Goal: Transaction & Acquisition: Purchase product/service

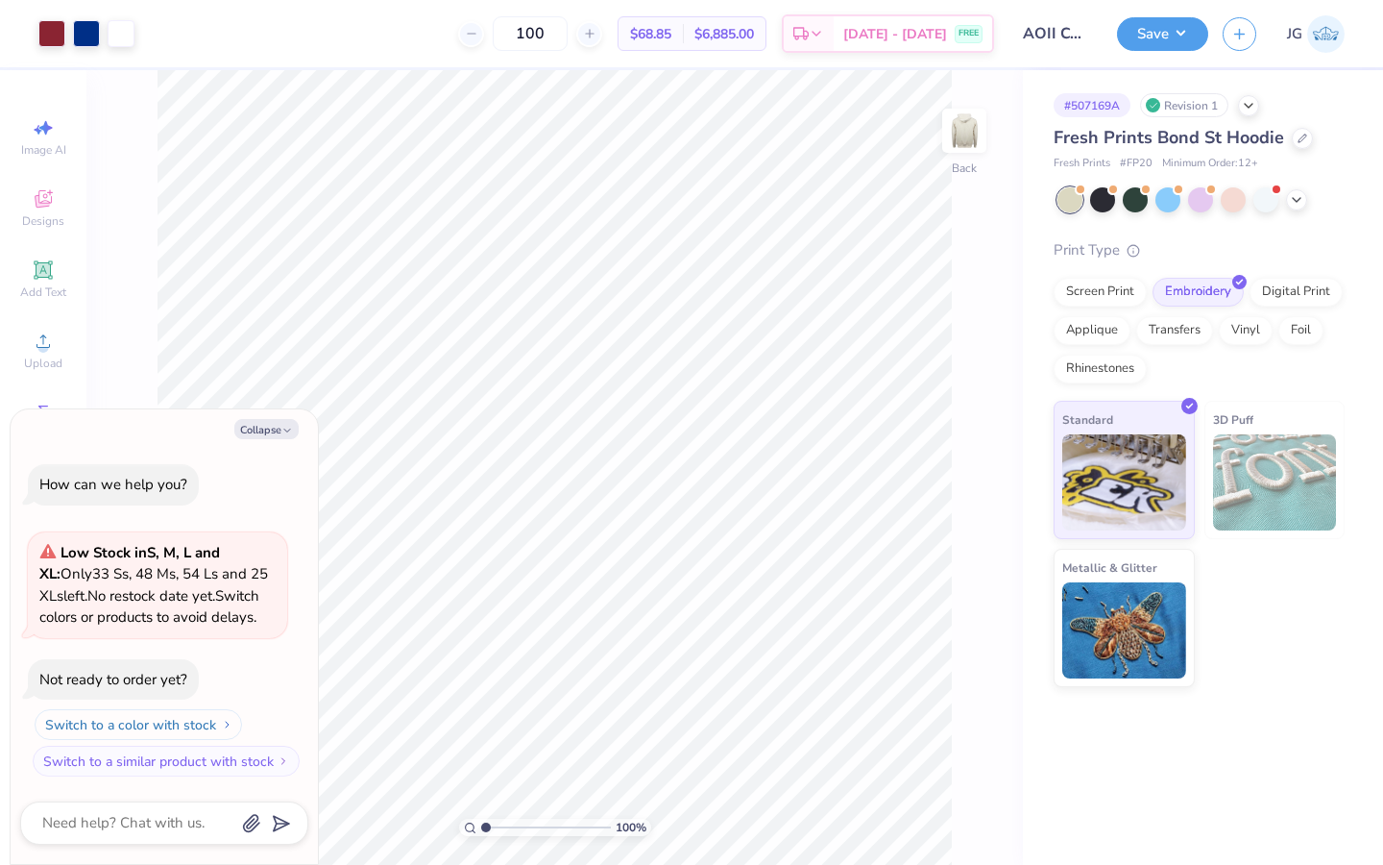
click at [165, 728] on button "Switch to a color with stock" at bounding box center [139, 724] width 208 height 31
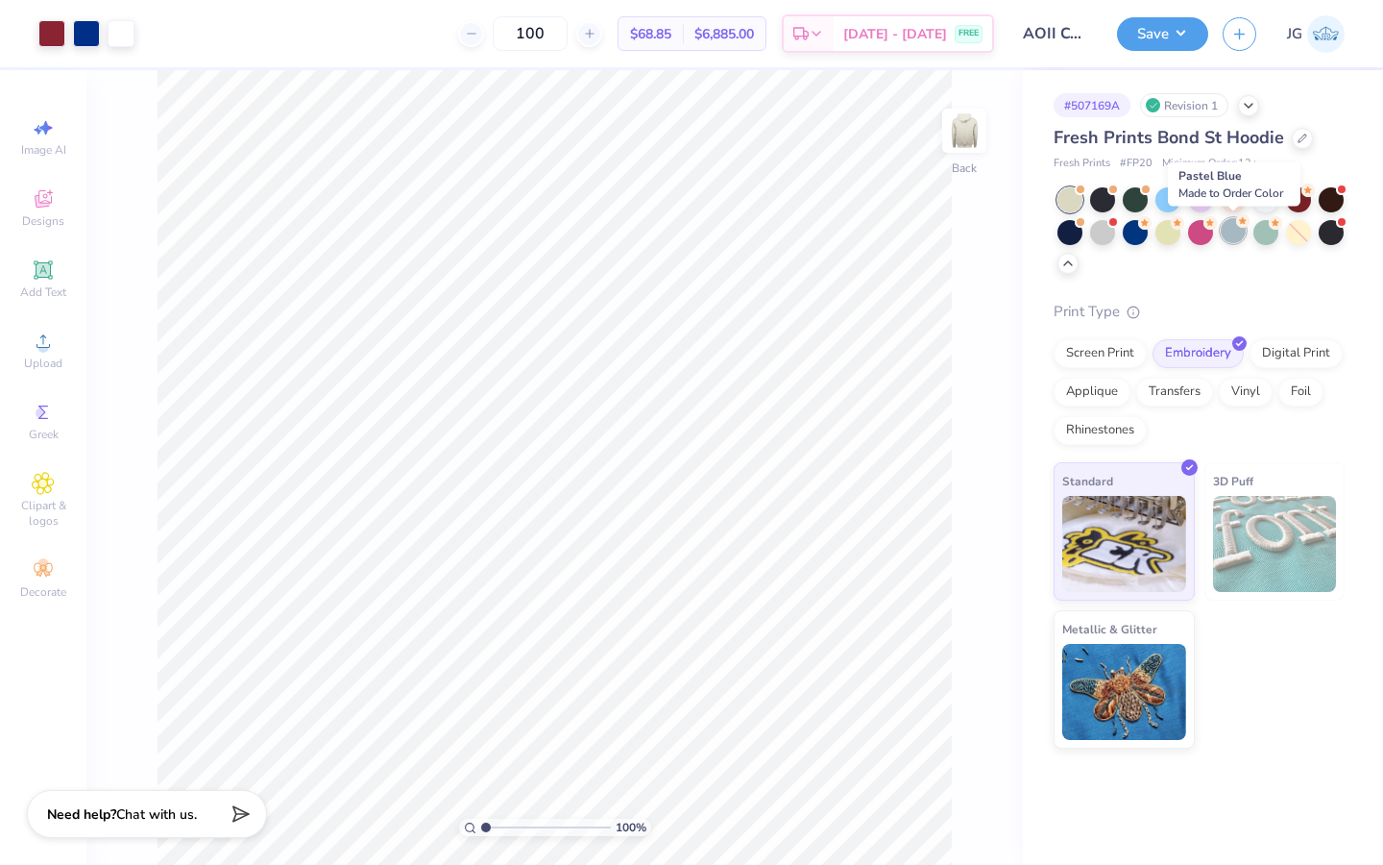
click at [1230, 229] on div at bounding box center [1233, 230] width 25 height 25
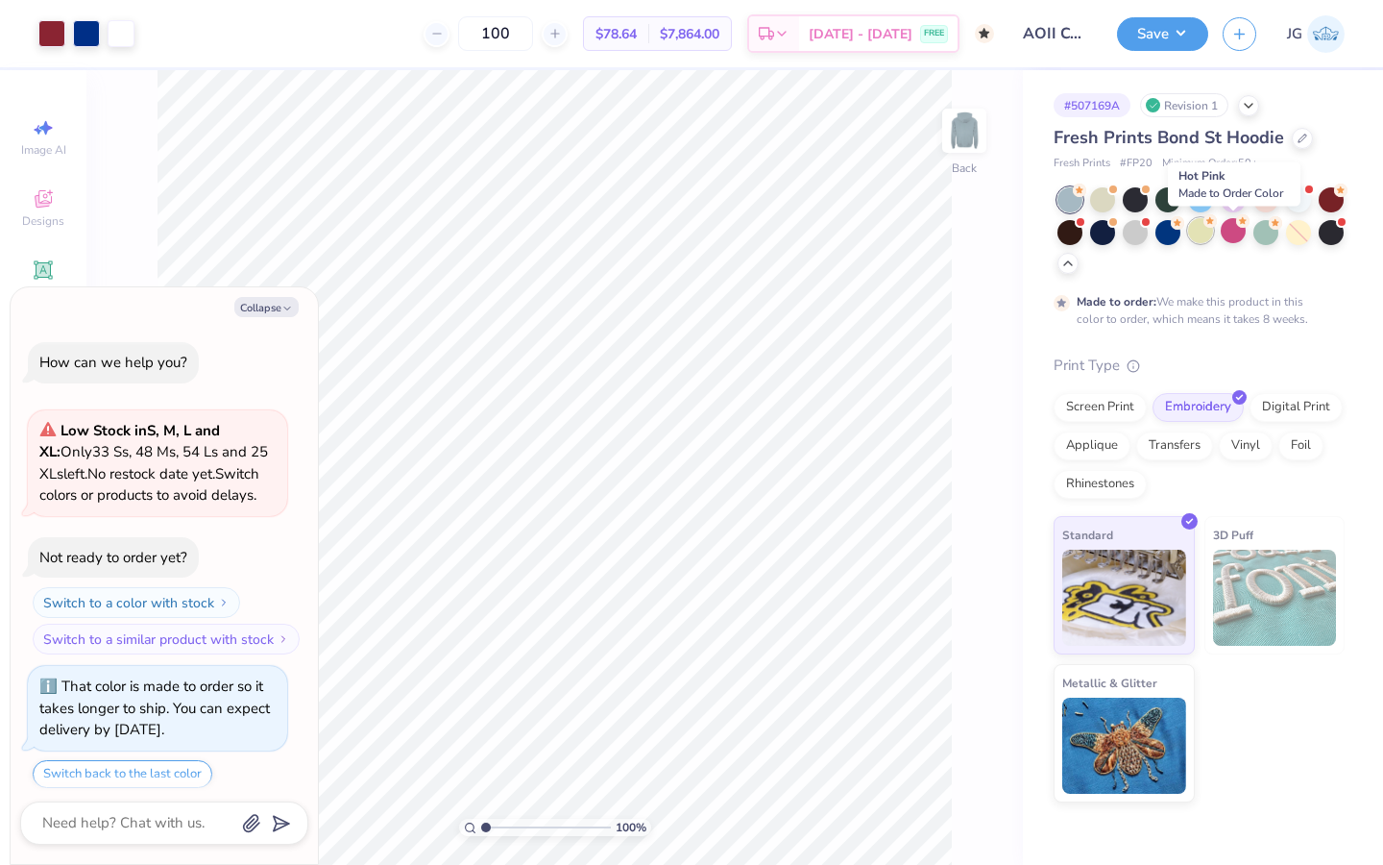
scroll to position [59, 0]
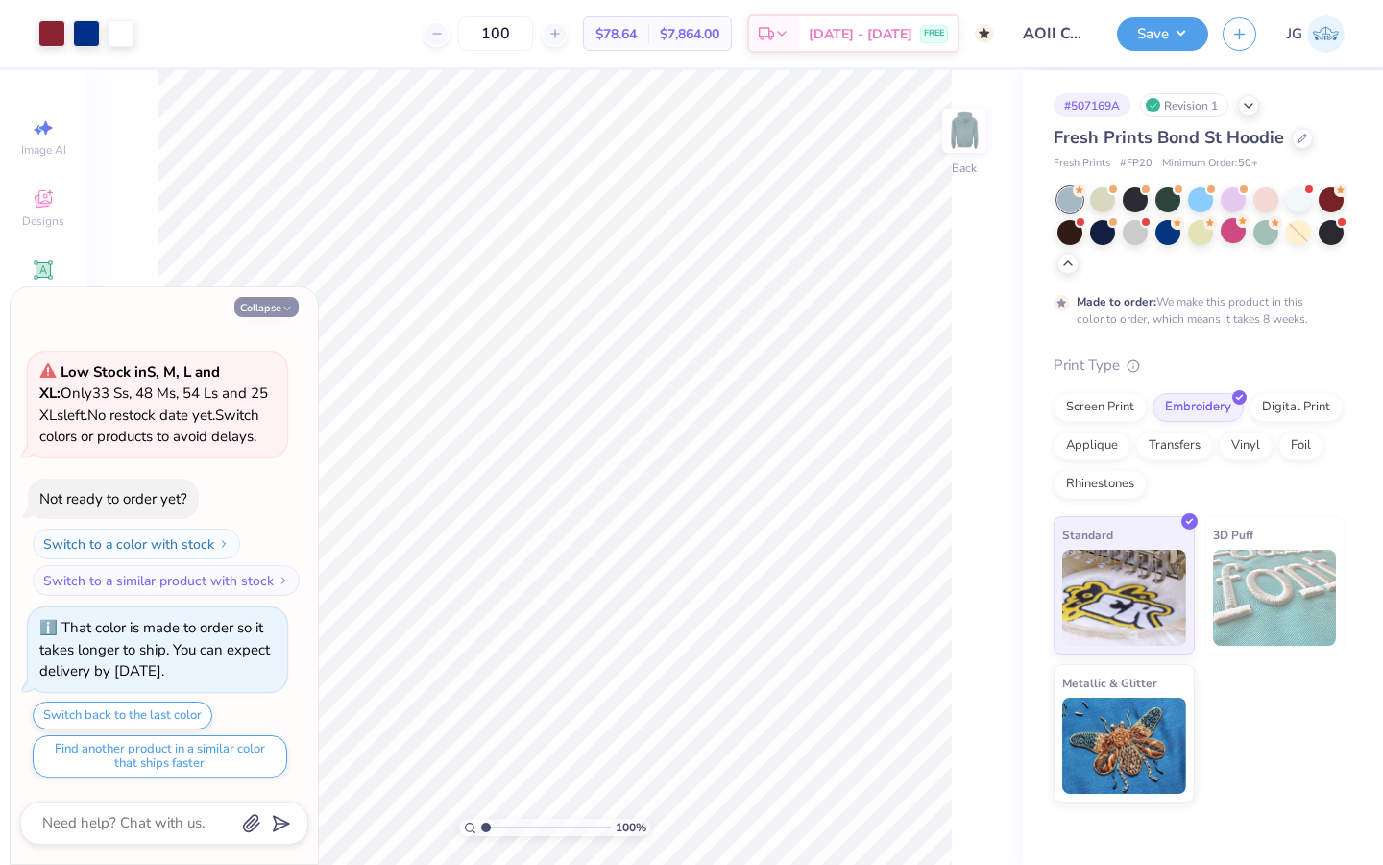
click at [274, 305] on button "Collapse" at bounding box center [266, 307] width 64 height 20
type textarea "x"
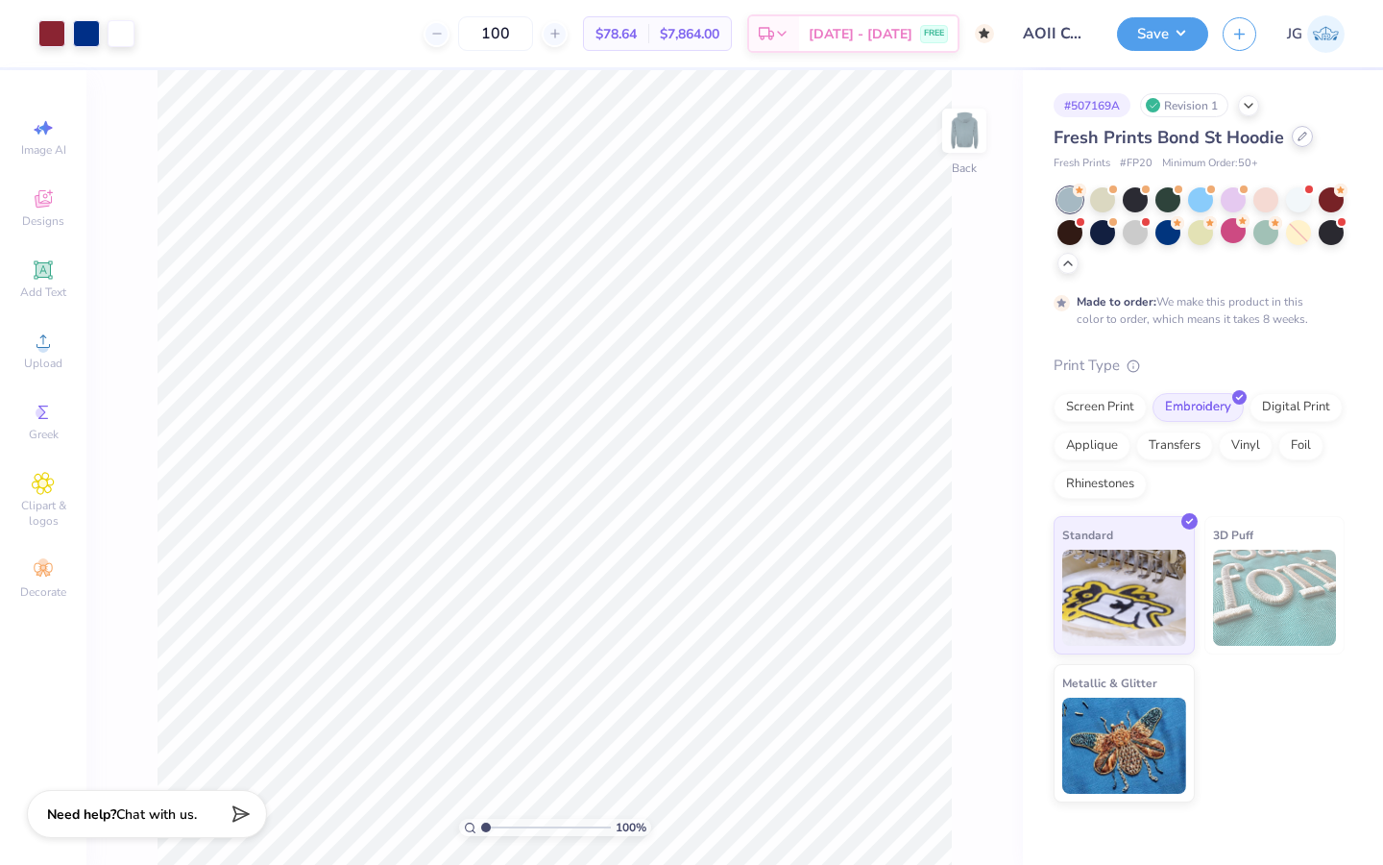
click at [1293, 144] on div at bounding box center [1302, 136] width 21 height 21
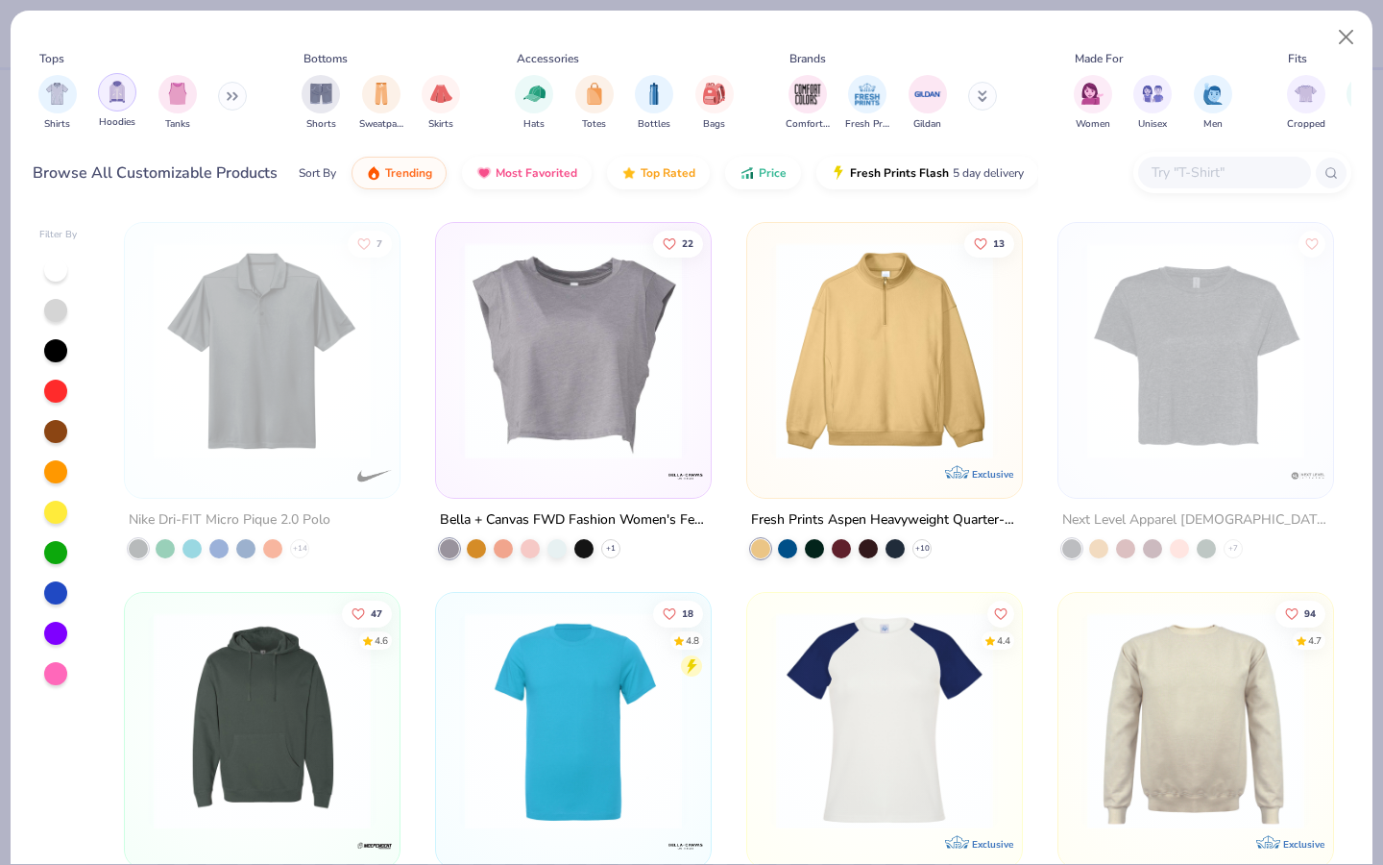
click at [110, 85] on img "filter for Hoodies" at bounding box center [117, 92] width 21 height 22
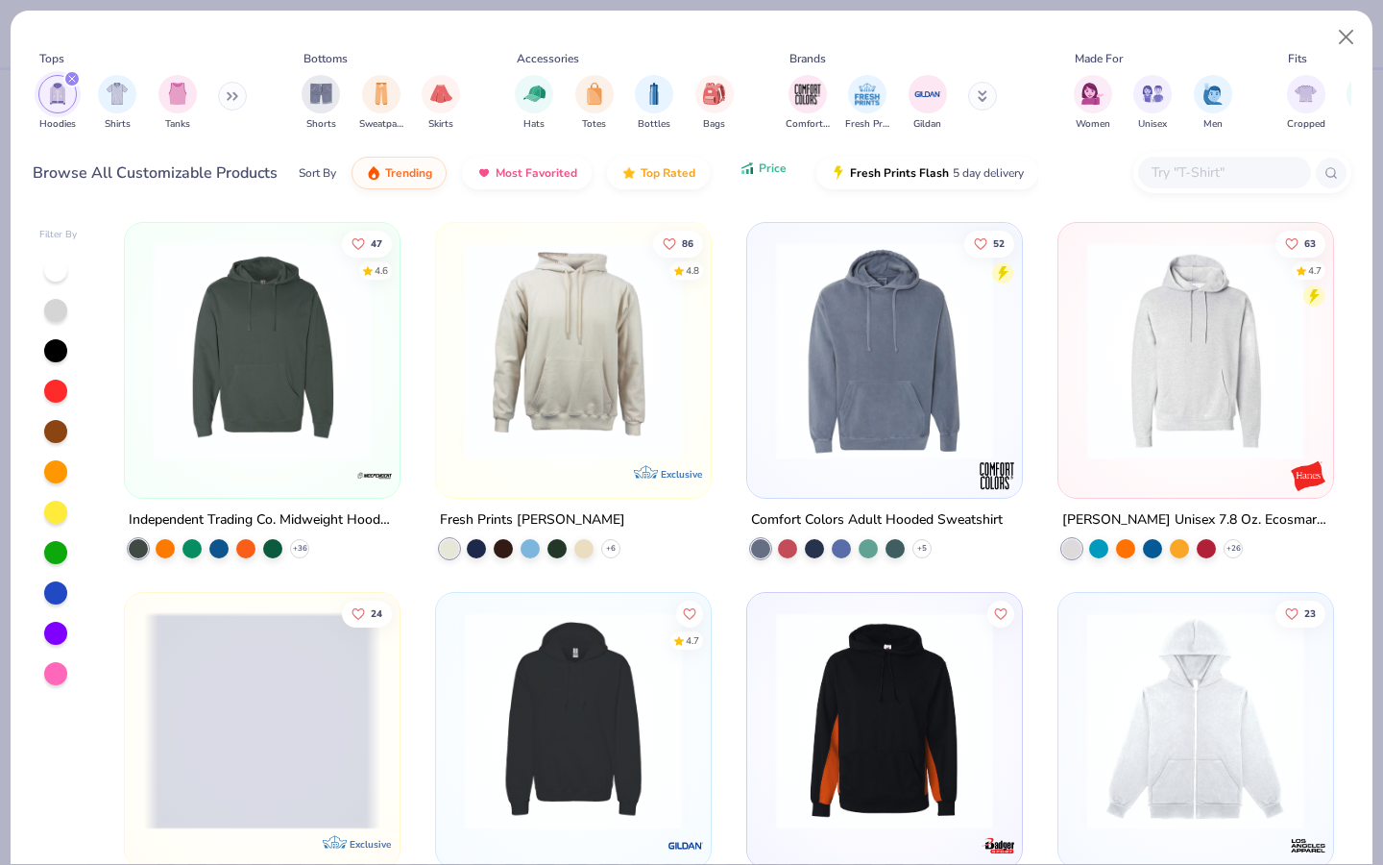
click at [759, 158] on button "Price" at bounding box center [763, 168] width 76 height 33
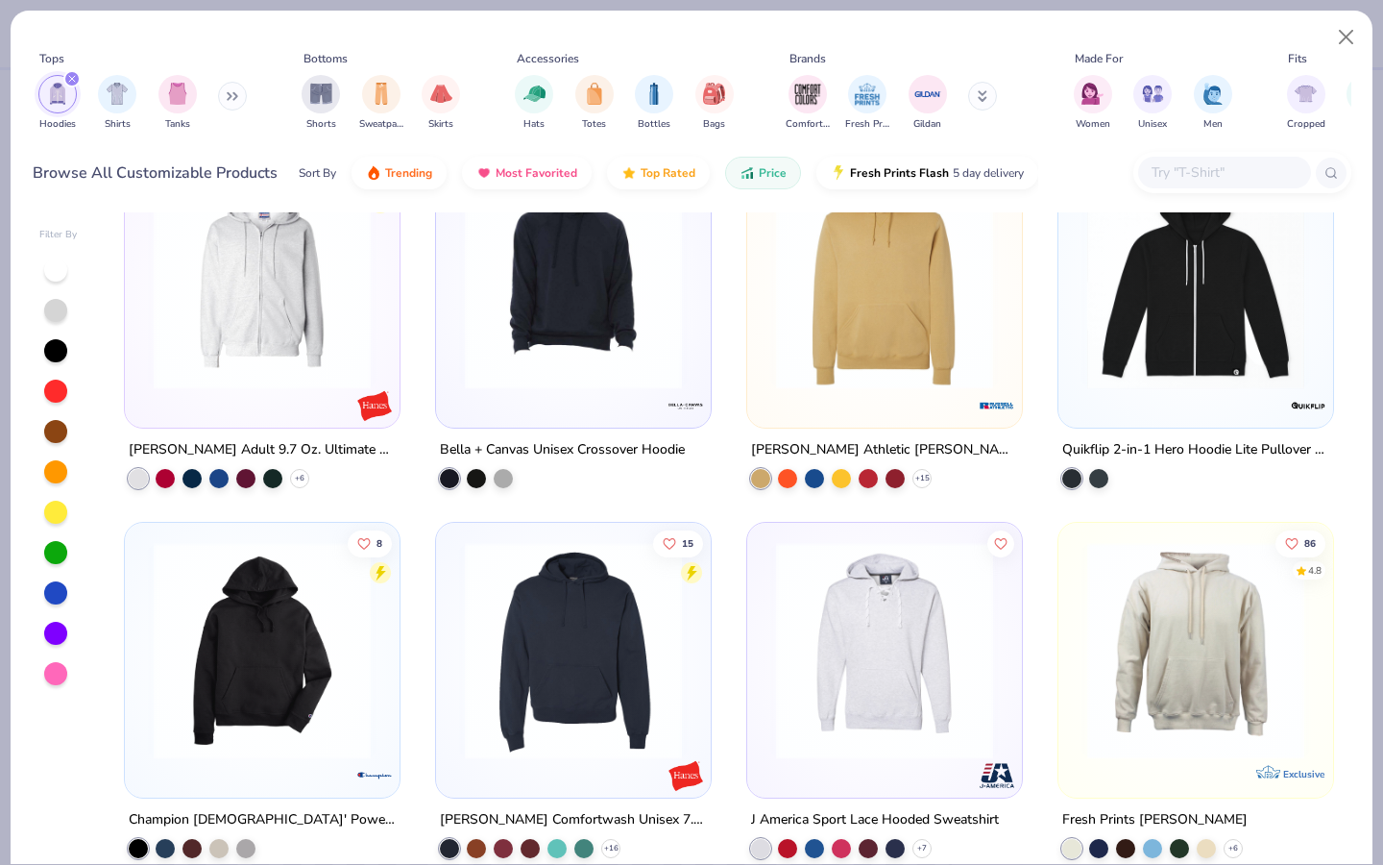
scroll to position [4474, 0]
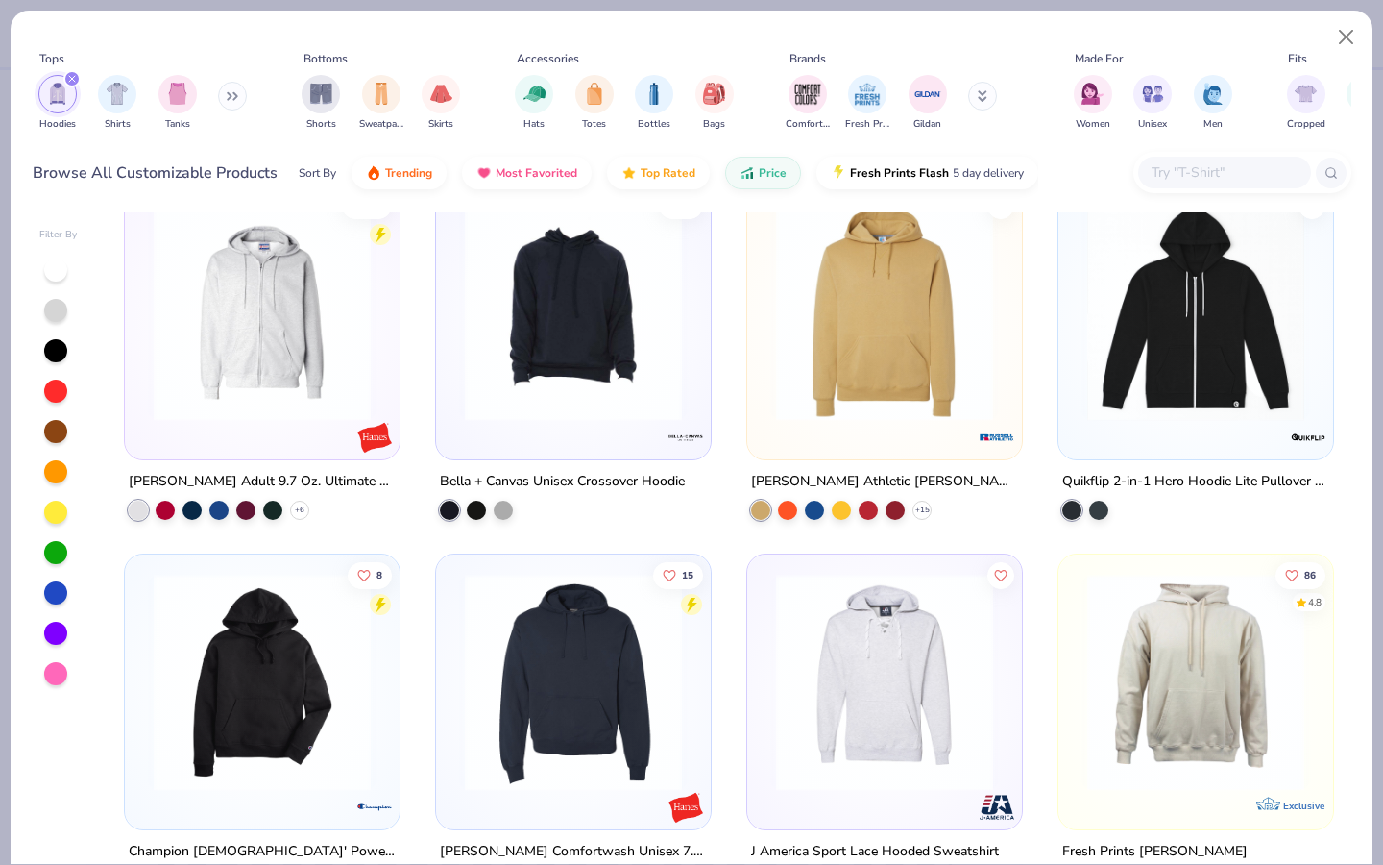
click at [875, 375] on img at bounding box center [885, 312] width 236 height 217
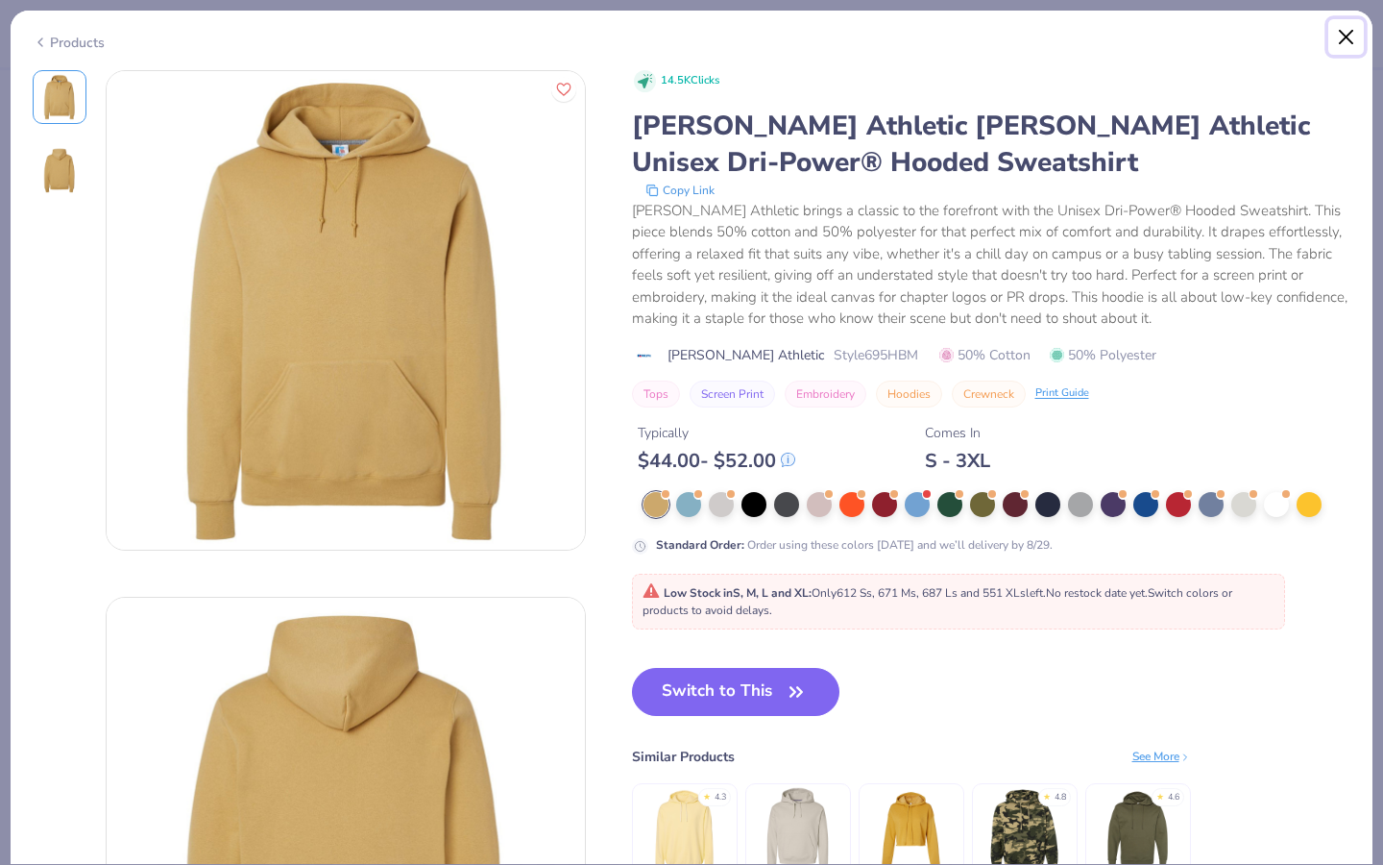
click at [1345, 45] on button "Close" at bounding box center [1347, 37] width 37 height 37
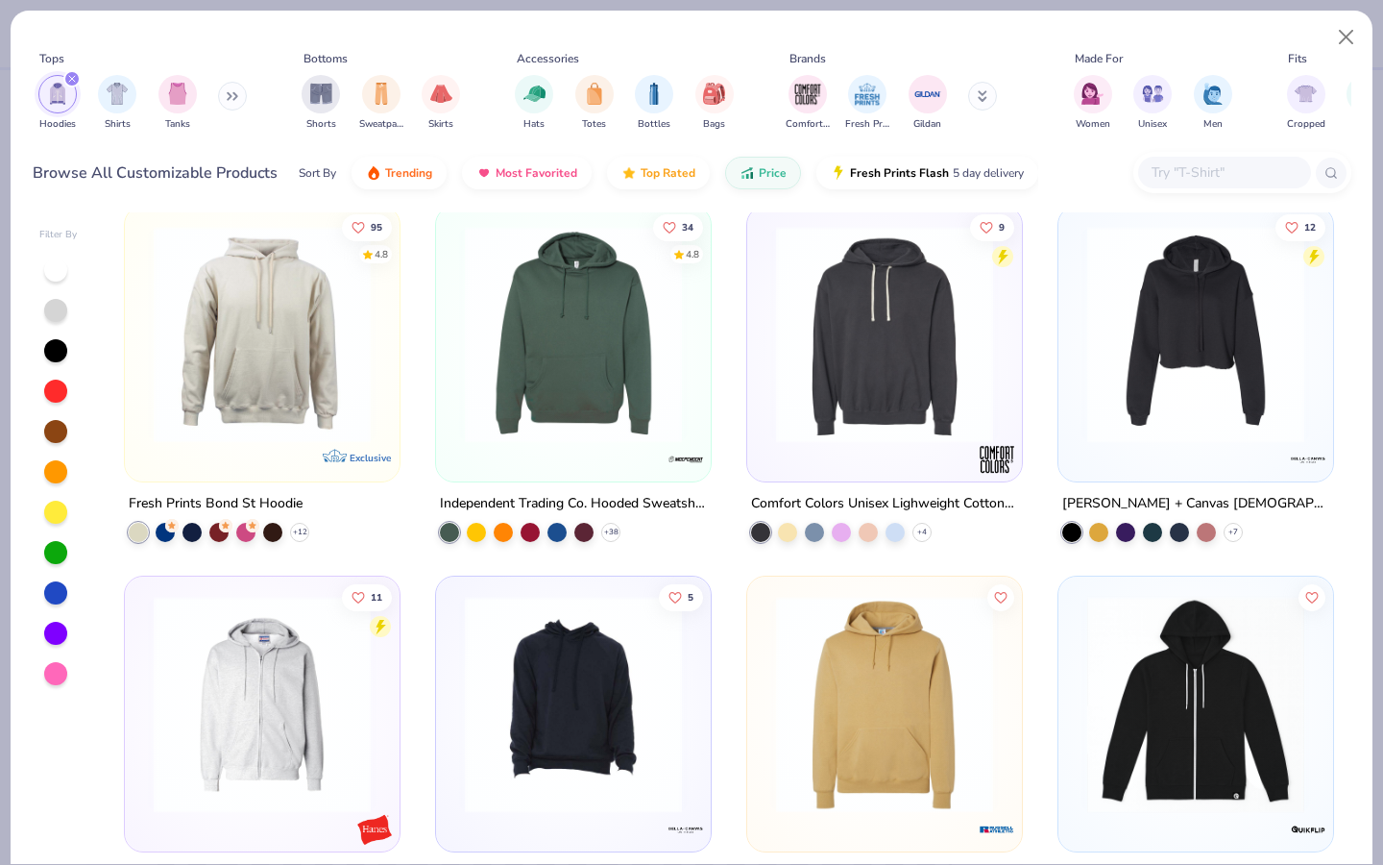
scroll to position [4073, 0]
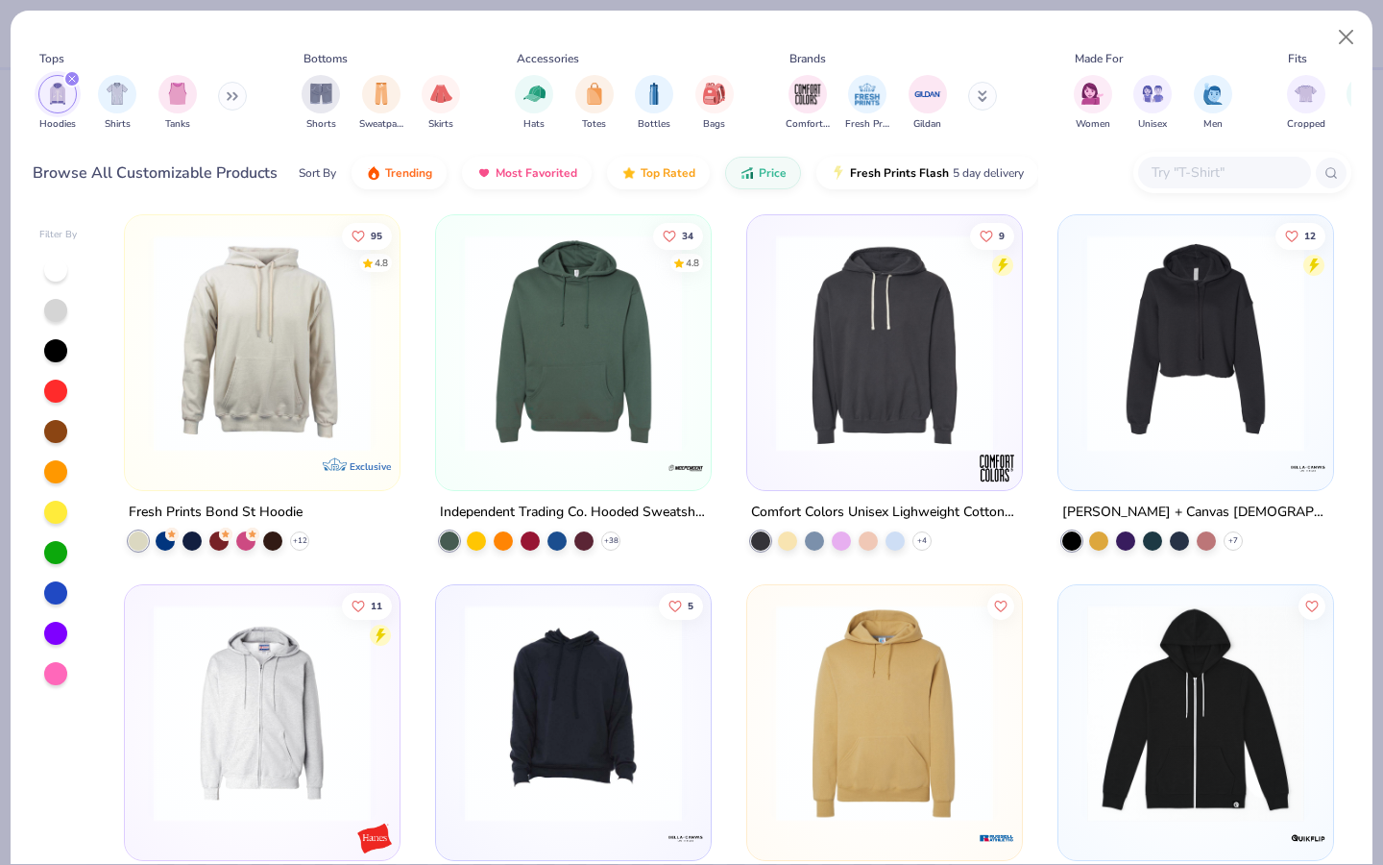
click at [613, 345] on img at bounding box center [573, 342] width 236 height 217
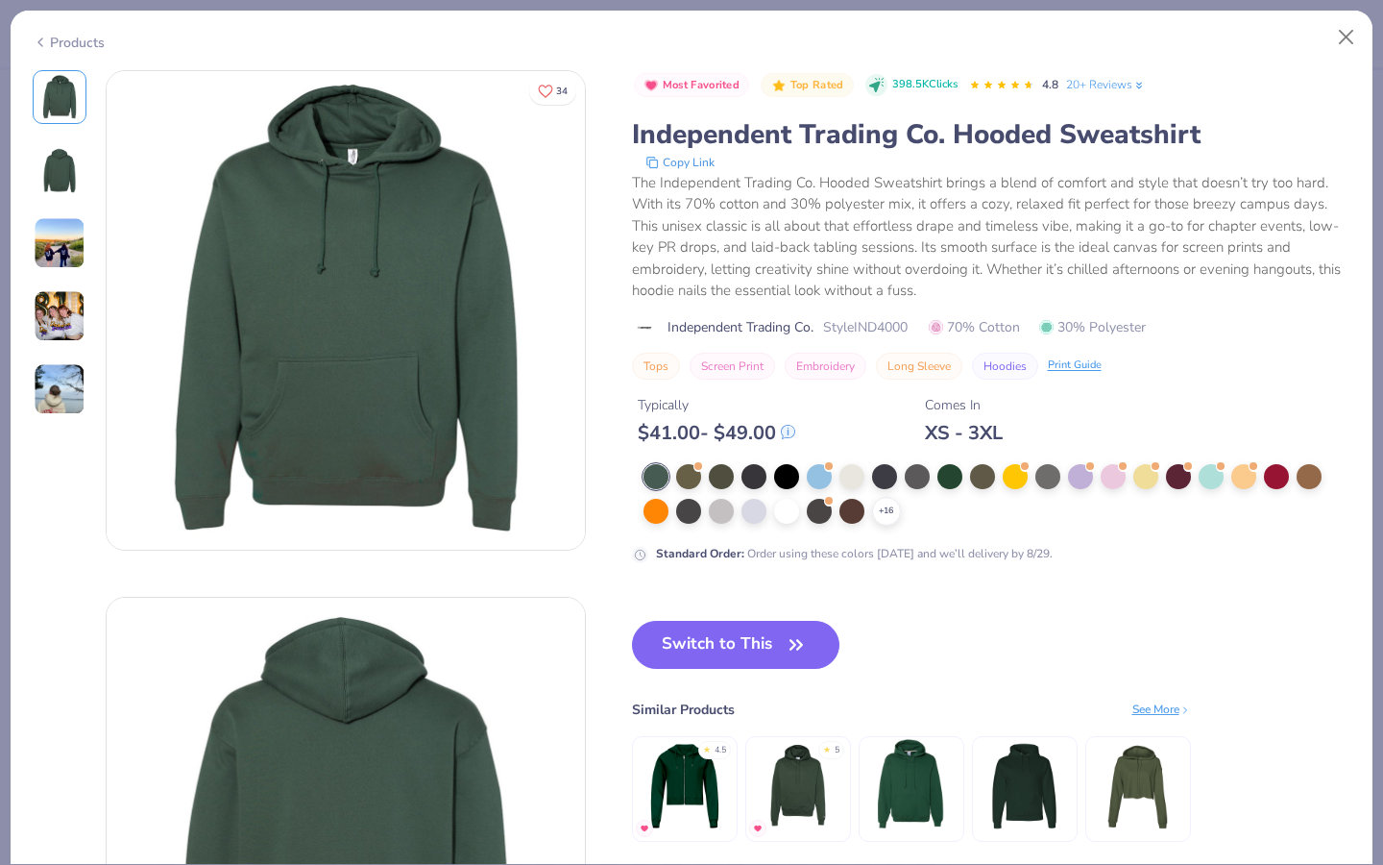
click at [54, 299] on img at bounding box center [60, 316] width 52 height 52
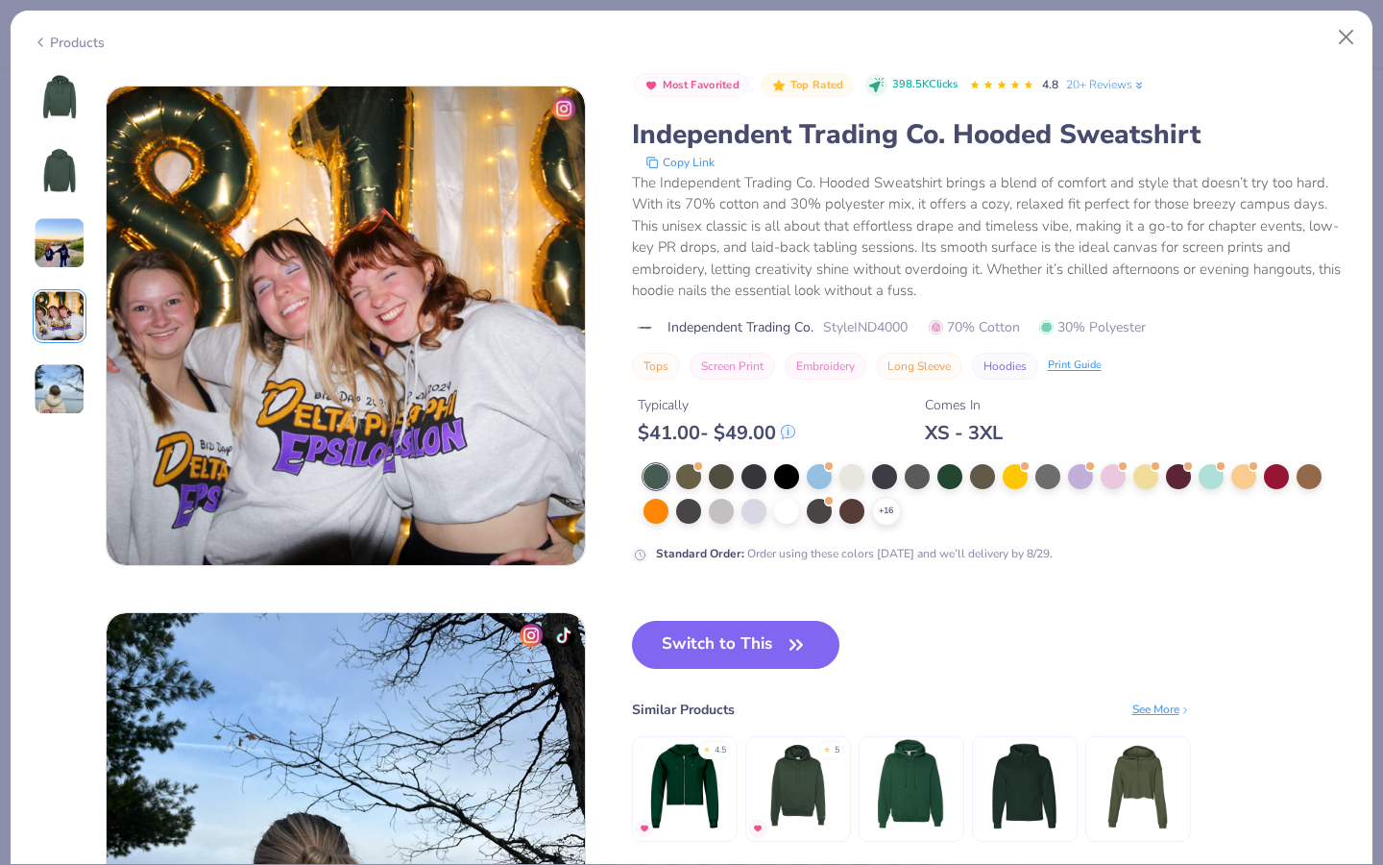
scroll to position [1579, 0]
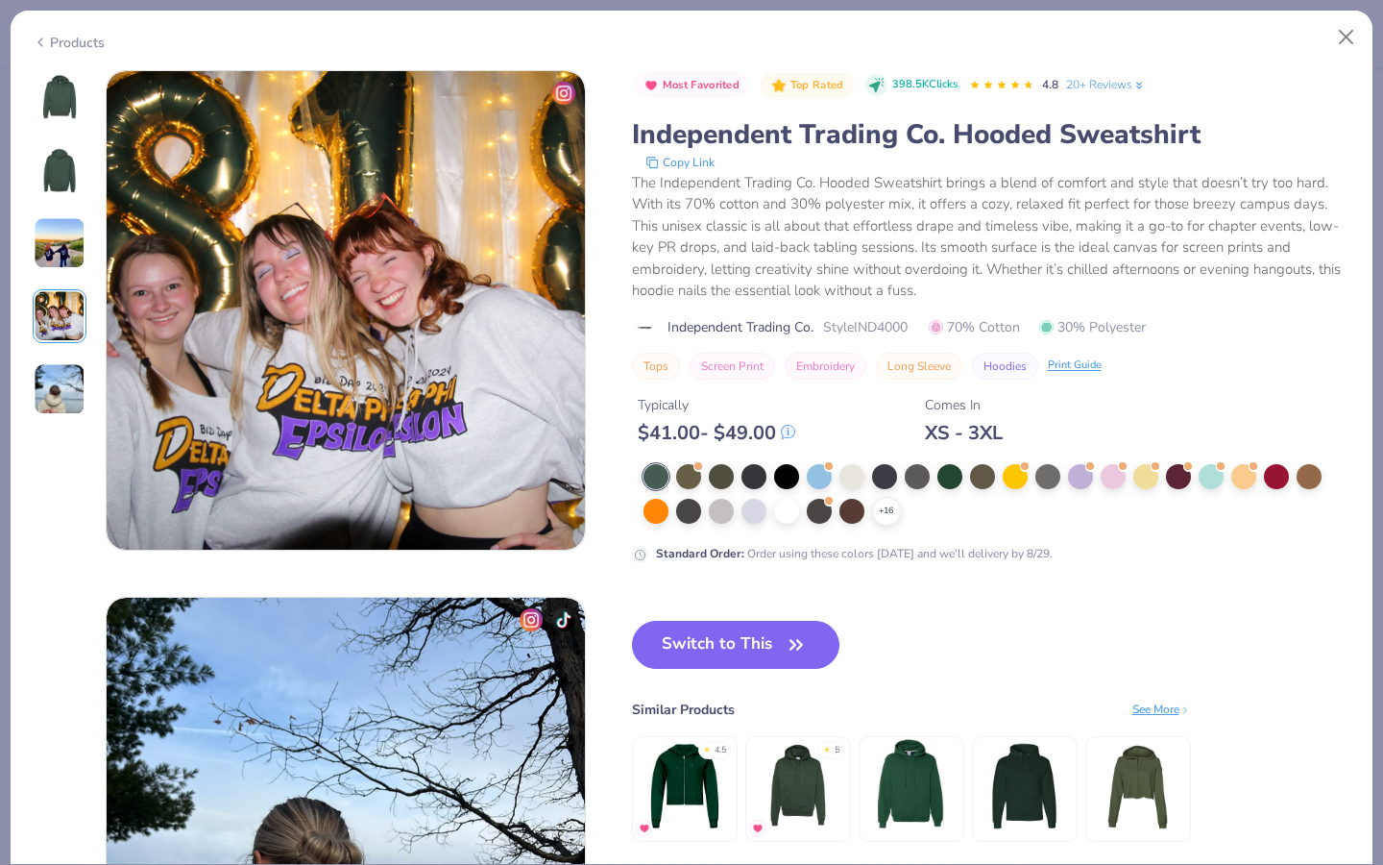
click at [51, 382] on img at bounding box center [60, 389] width 52 height 52
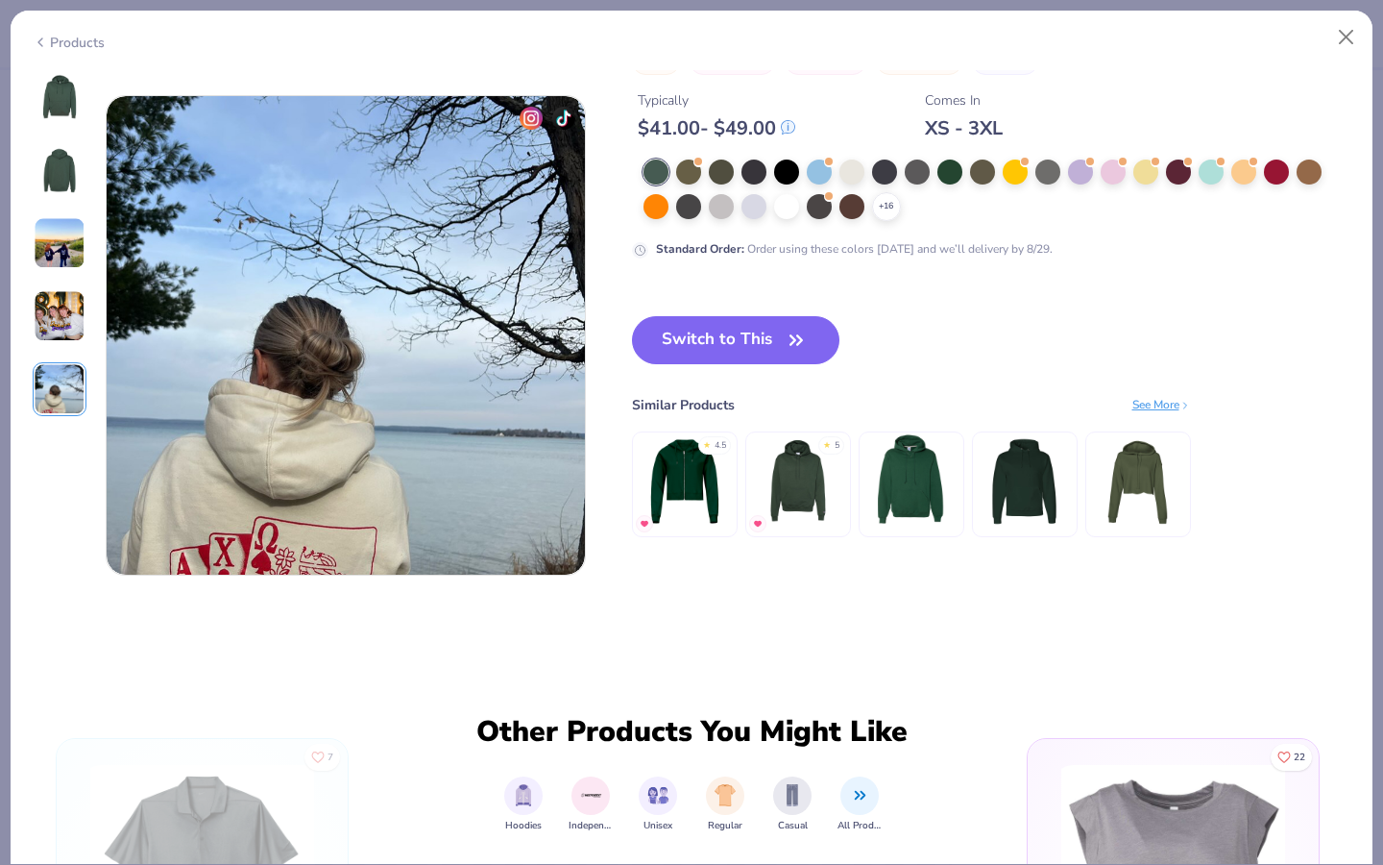
scroll to position [2106, 0]
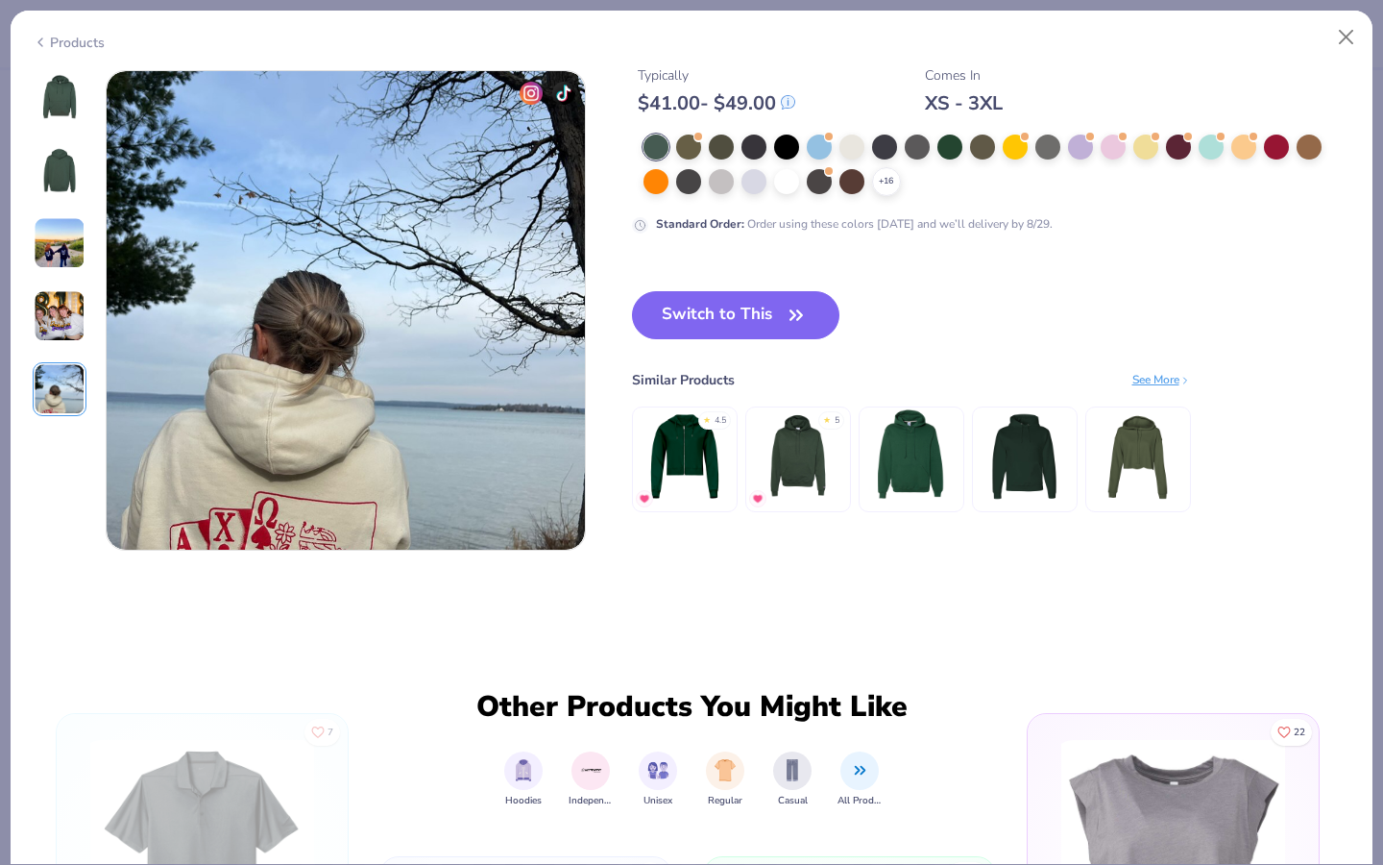
click at [48, 254] on img at bounding box center [60, 243] width 52 height 52
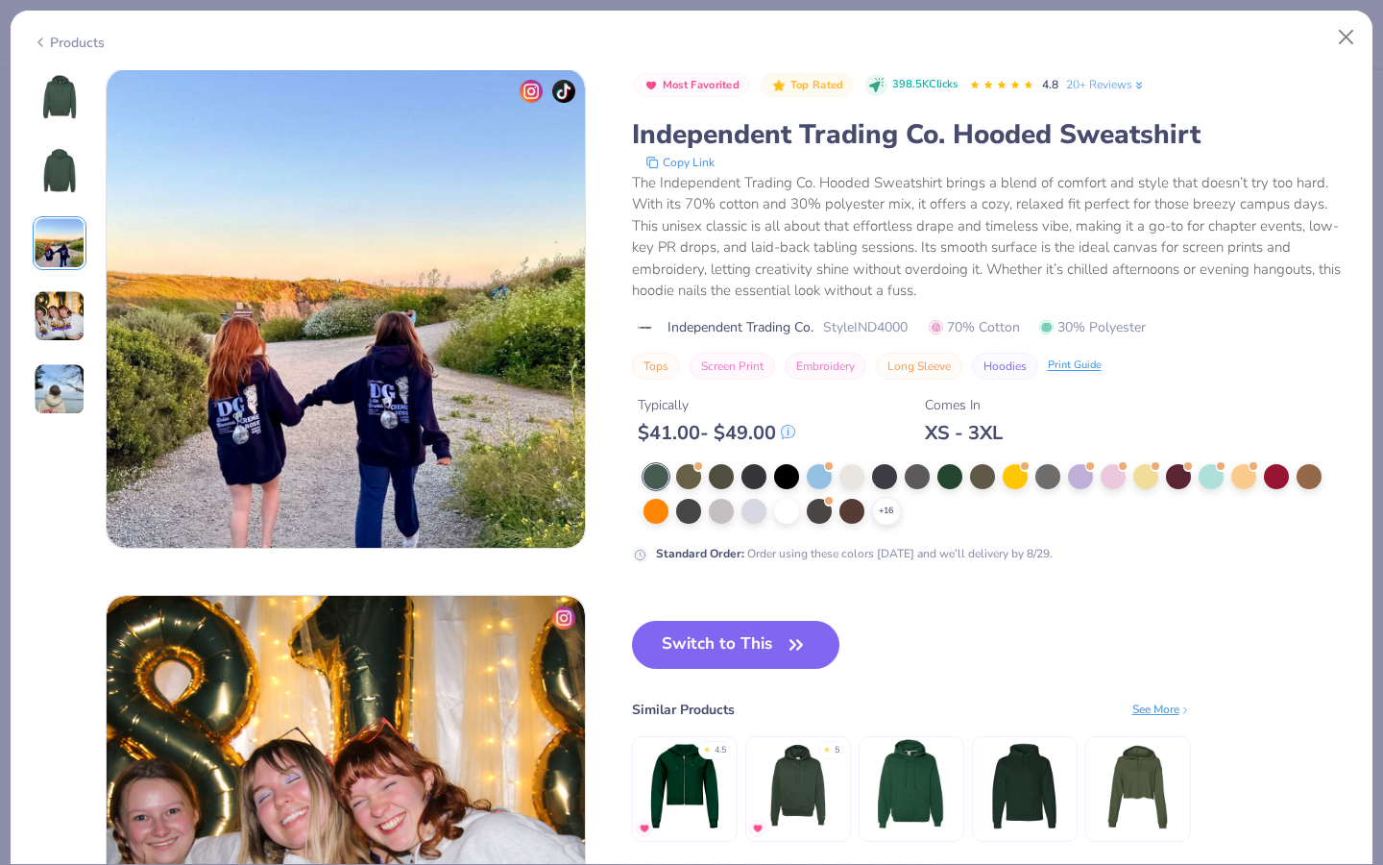
scroll to position [1053, 0]
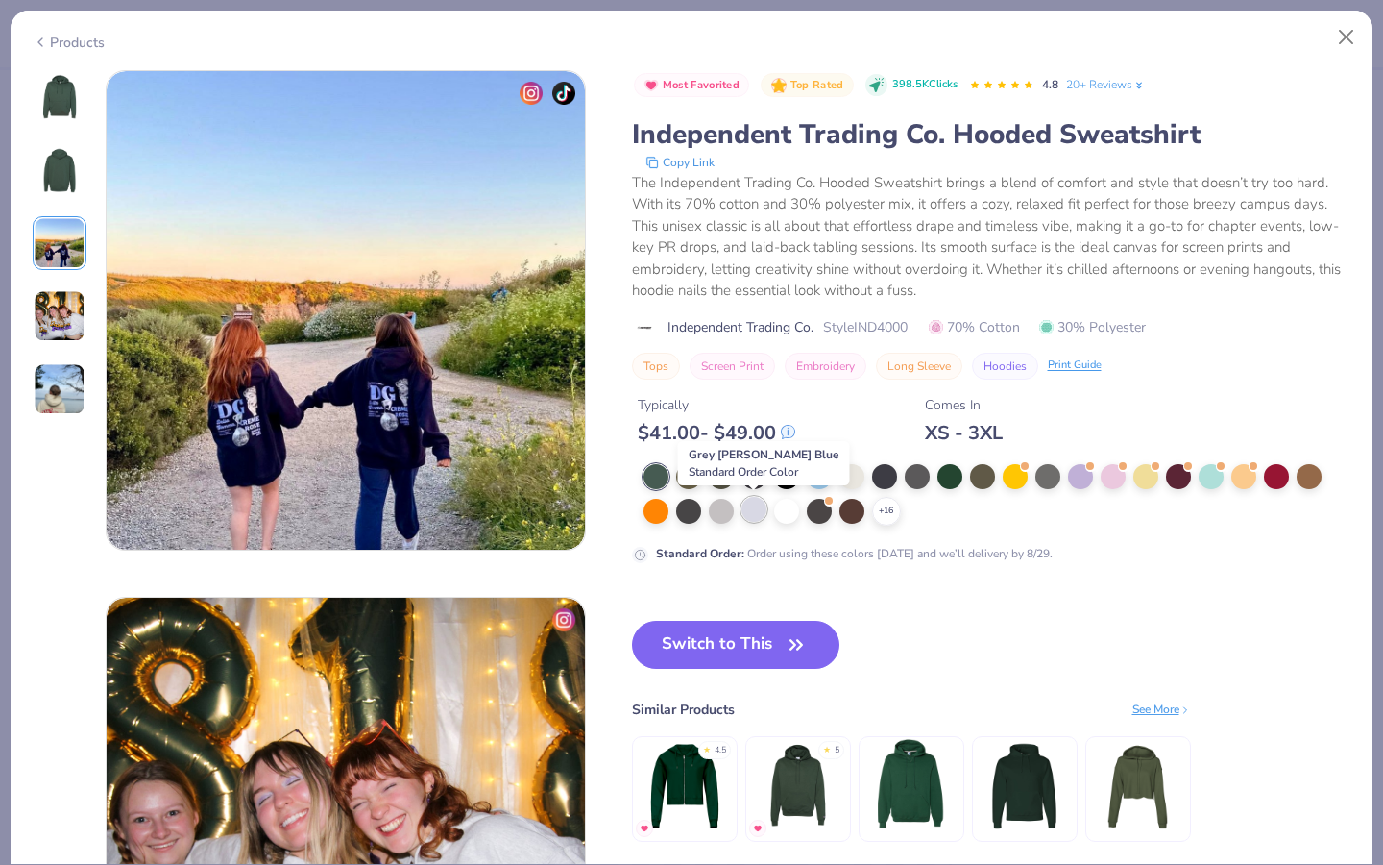
click at [757, 514] on div at bounding box center [754, 509] width 25 height 25
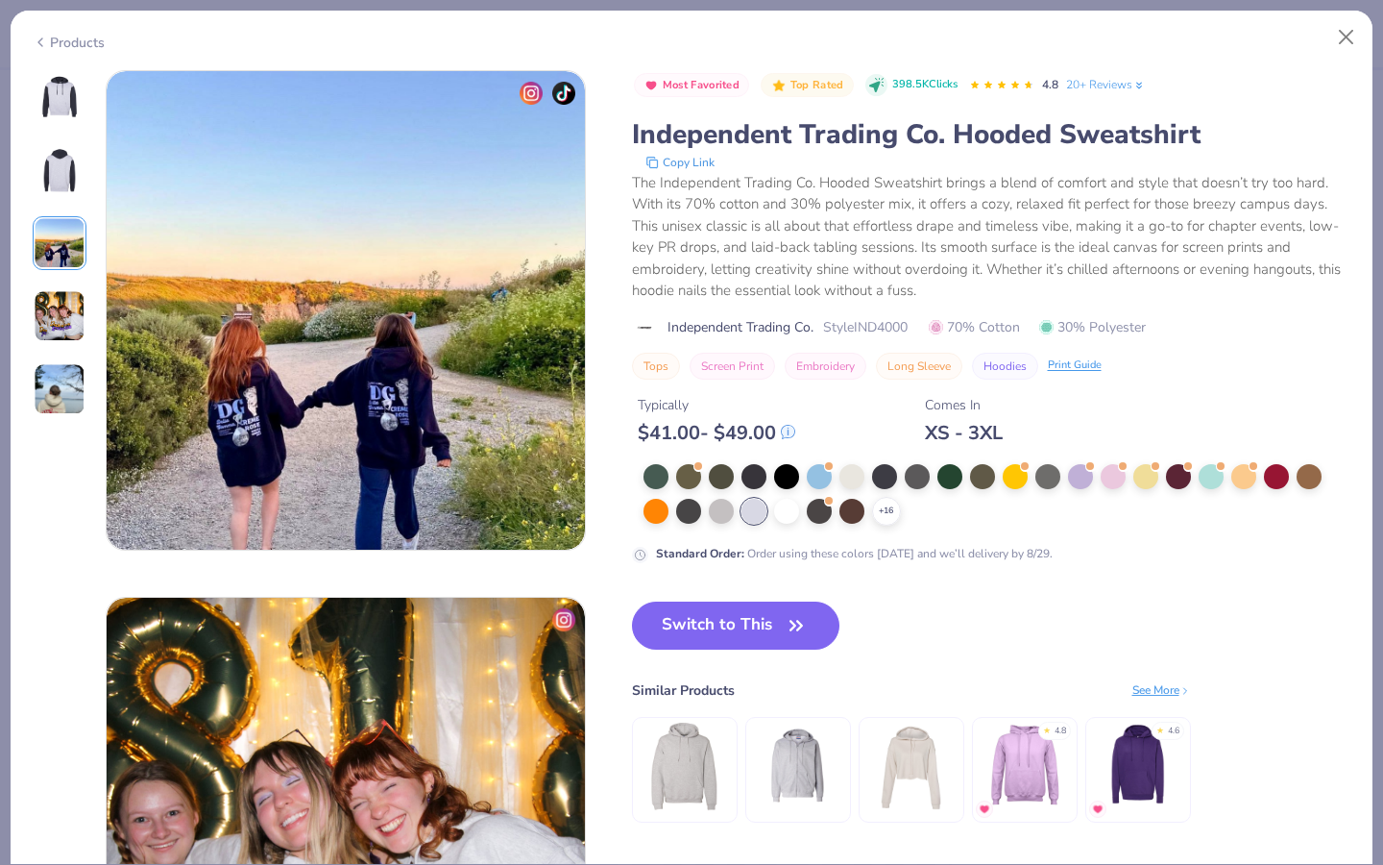
click at [54, 183] on img at bounding box center [60, 170] width 46 height 46
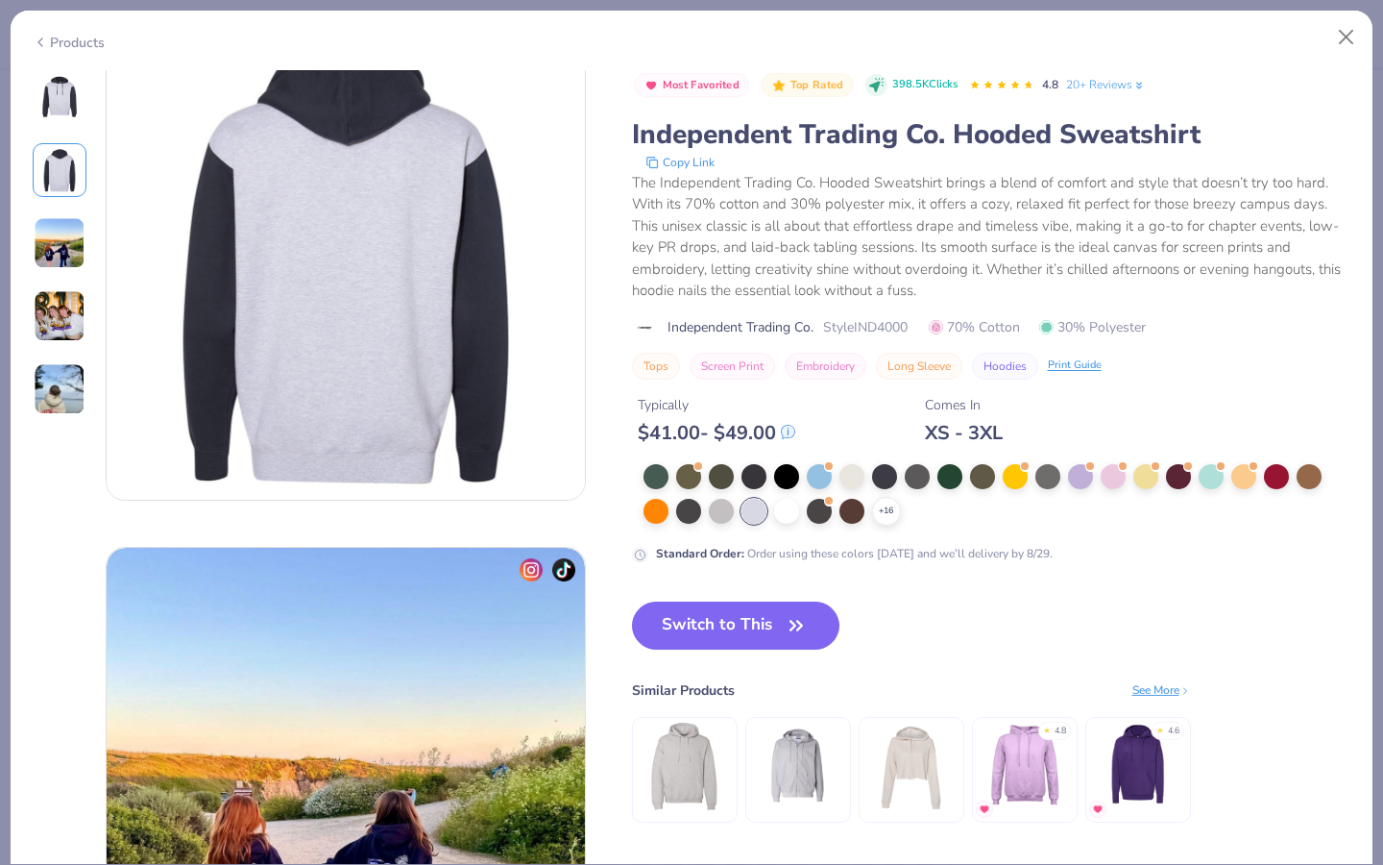
scroll to position [526, 0]
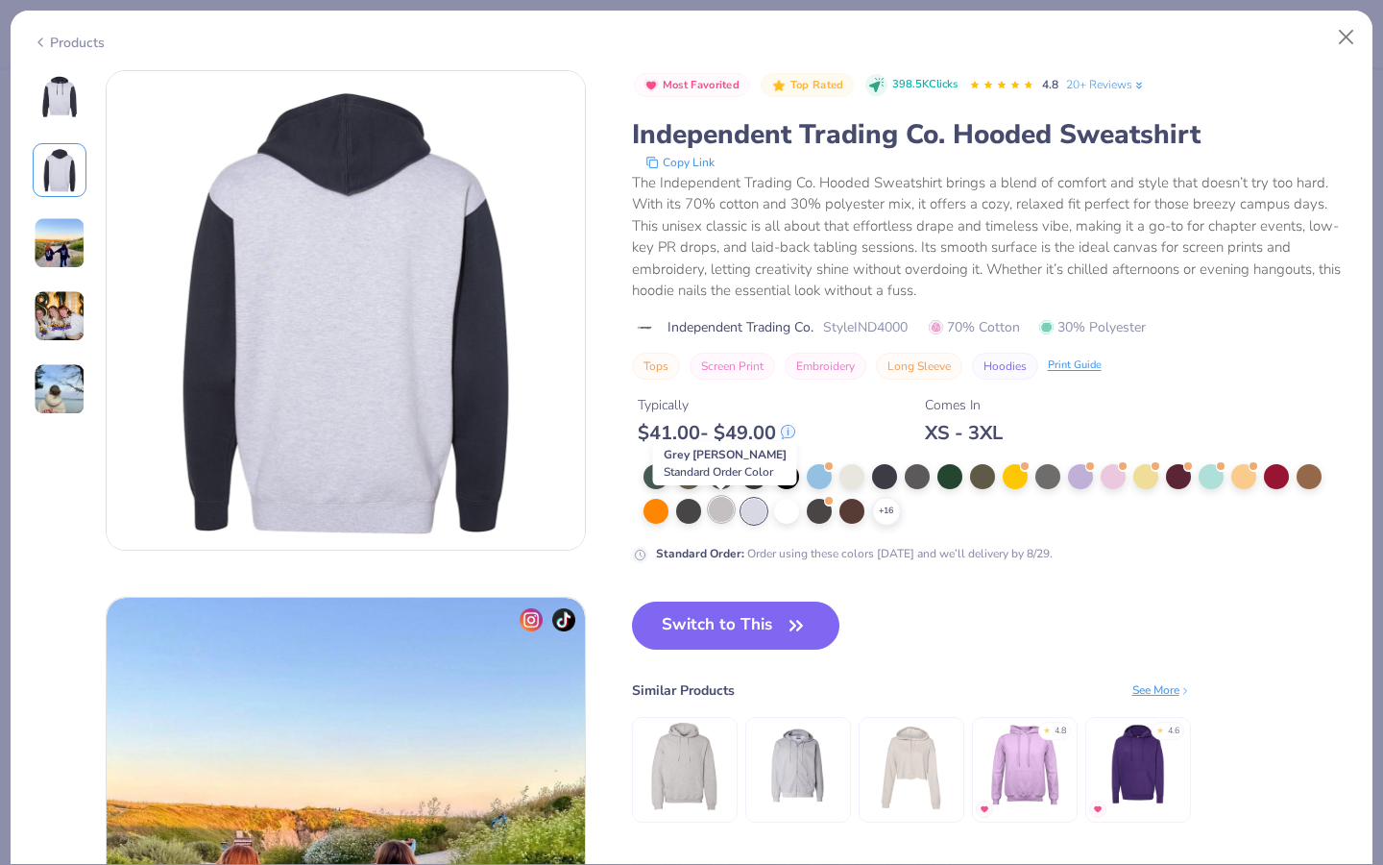
click at [713, 510] on div at bounding box center [721, 509] width 25 height 25
